Goal: Information Seeking & Learning: Learn about a topic

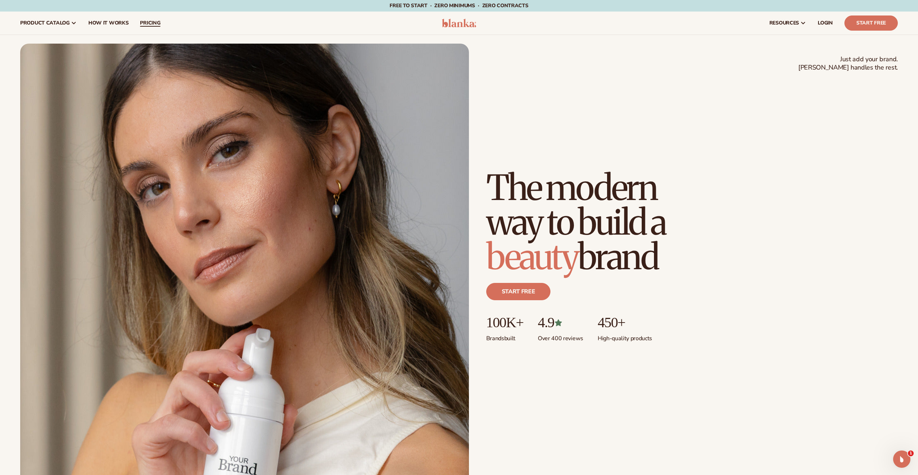
click at [145, 26] on span "pricing" at bounding box center [150, 23] width 20 height 6
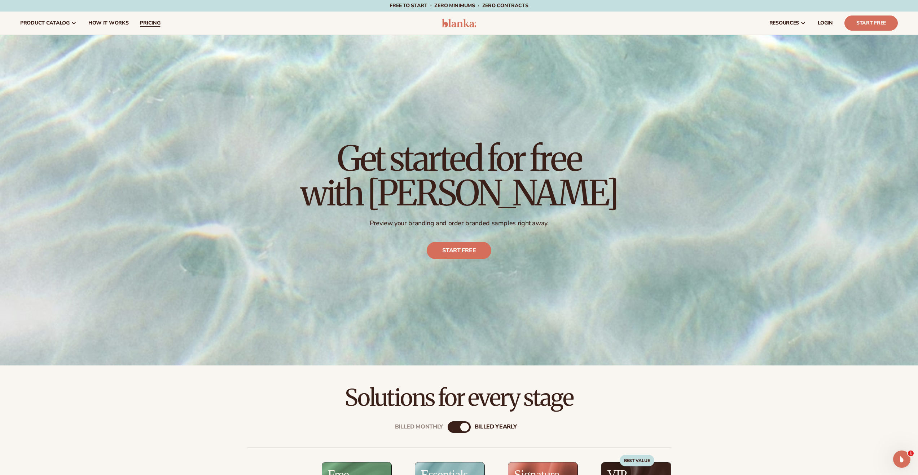
click at [154, 26] on span "pricing" at bounding box center [150, 23] width 20 height 6
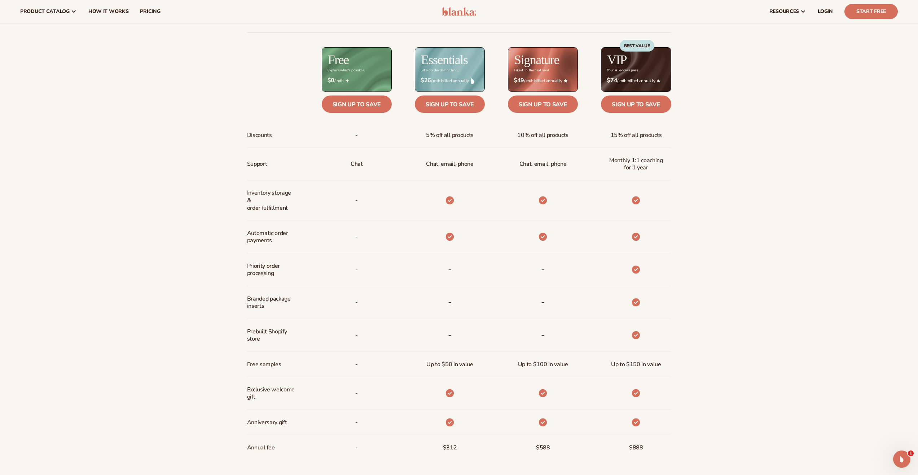
scroll to position [354, 0]
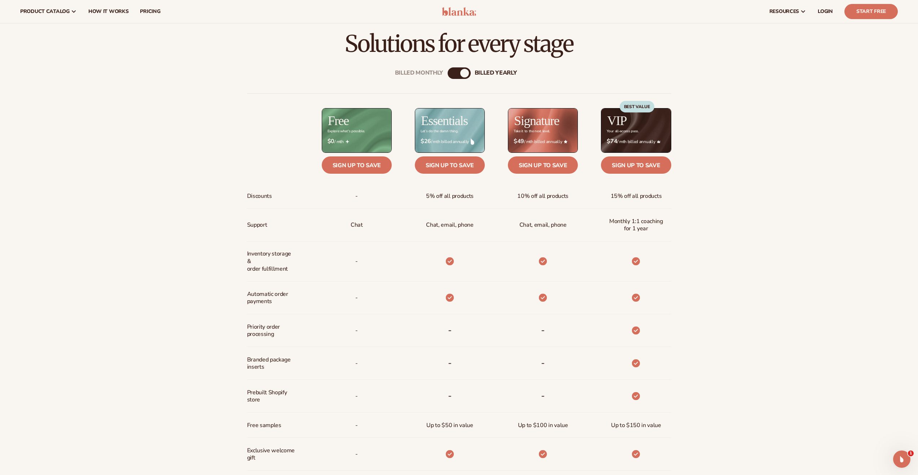
click at [463, 75] on div "billed Yearly" at bounding box center [464, 73] width 9 height 9
click at [462, 78] on div "Billed Monthly billed Yearly" at bounding box center [459, 73] width 23 height 12
click at [462, 76] on div "billed Yearly" at bounding box center [464, 73] width 9 height 9
click at [461, 74] on div "billed Yearly" at bounding box center [464, 73] width 9 height 9
click at [451, 73] on div "Billed Monthly" at bounding box center [452, 73] width 9 height 9
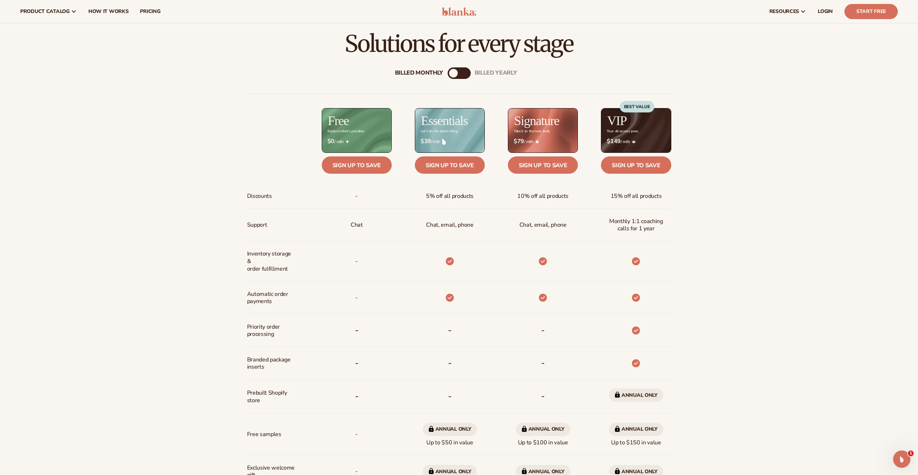
click at [465, 73] on div "billed Yearly" at bounding box center [466, 73] width 9 height 9
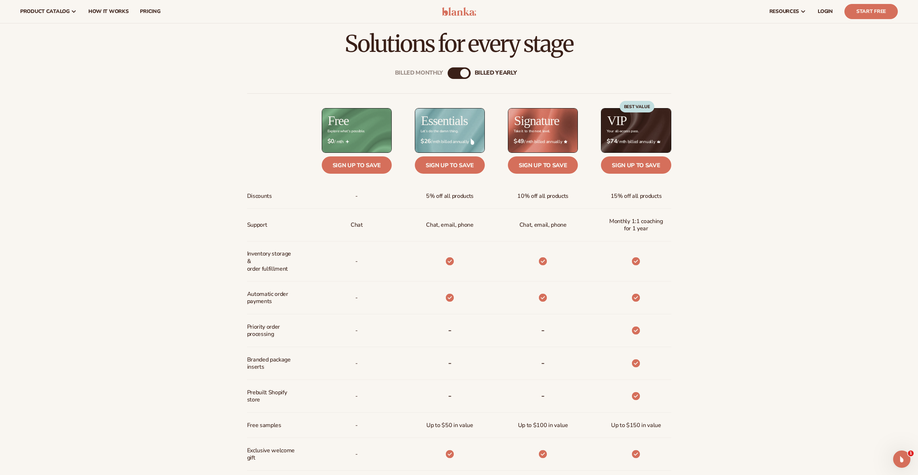
click at [448, 73] on div "Billed Monthly" at bounding box center [452, 73] width 9 height 9
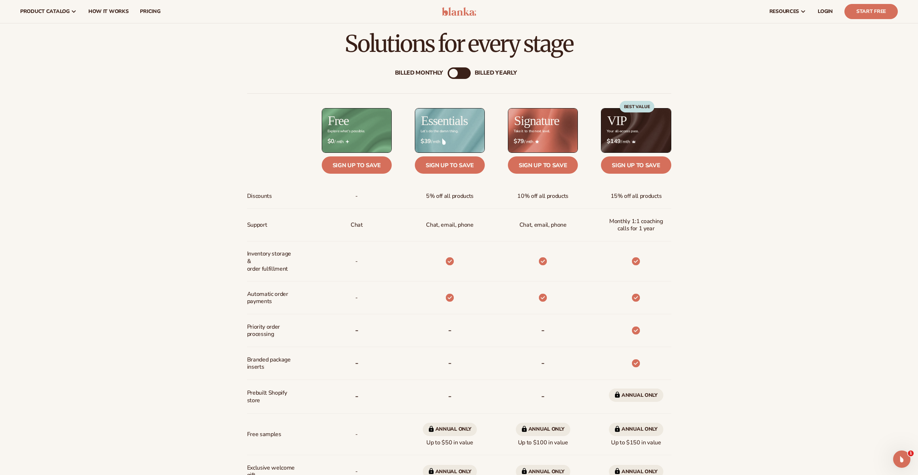
click at [476, 74] on div "billed Yearly" at bounding box center [496, 73] width 42 height 7
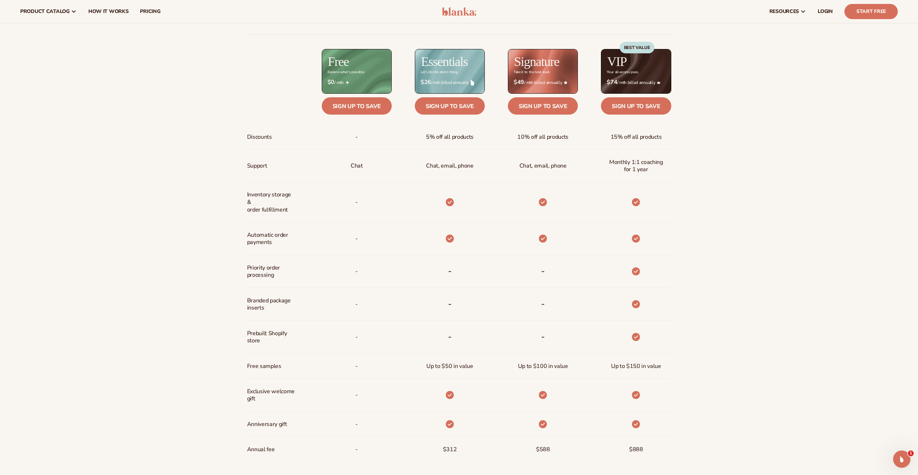
scroll to position [0, 0]
